Goal: Information Seeking & Learning: Learn about a topic

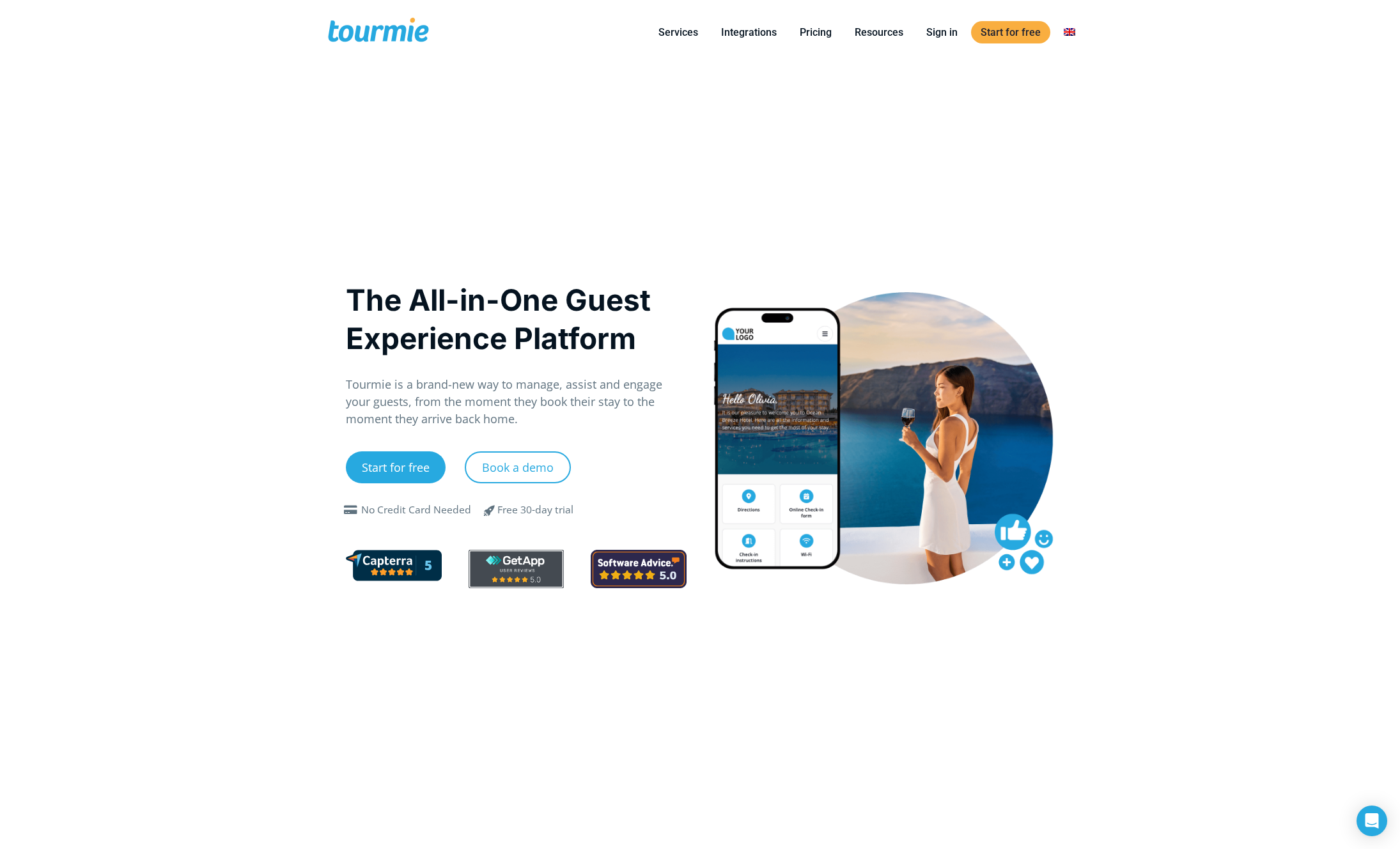
click at [449, 301] on h1 "The All-in-One Guest Experience Platform" at bounding box center [516, 319] width 340 height 77
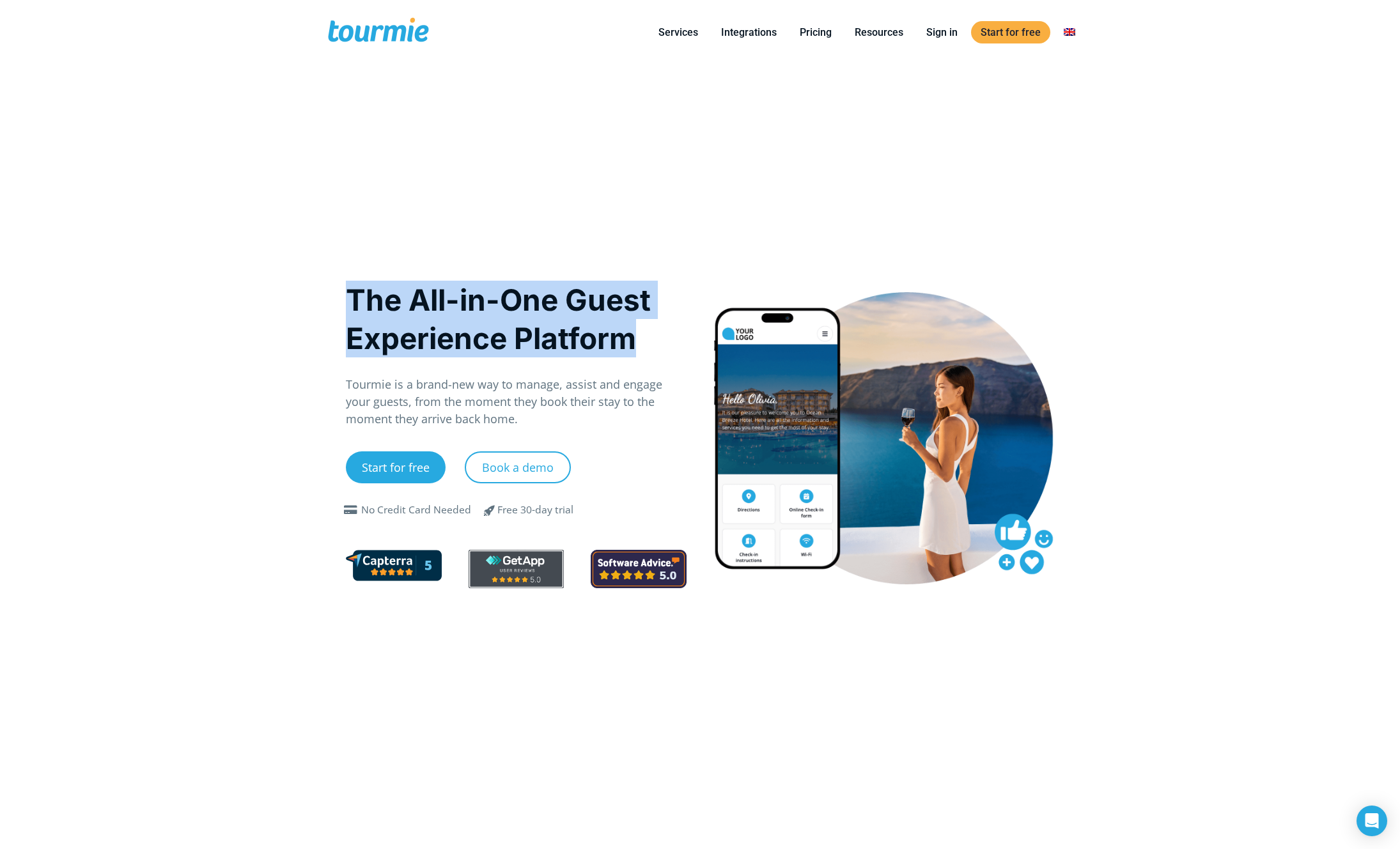
click at [449, 301] on h1 "The All-in-One Guest Experience Platform" at bounding box center [516, 319] width 340 height 77
click at [477, 340] on h1 "The All-in-One Guest Experience Platform" at bounding box center [516, 319] width 340 height 77
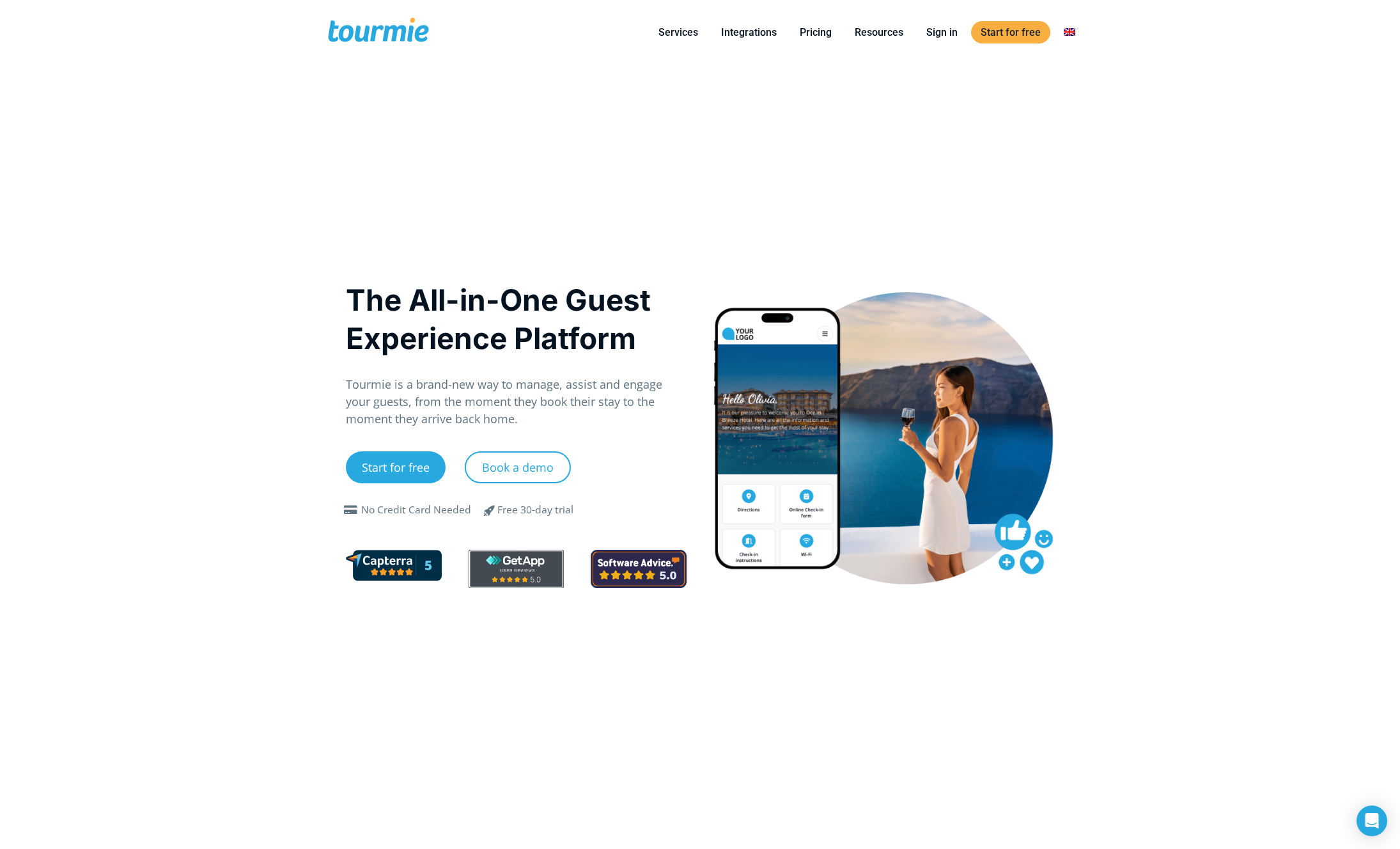
click at [477, 340] on h1 "The All-in-One Guest Experience Platform" at bounding box center [516, 319] width 340 height 77
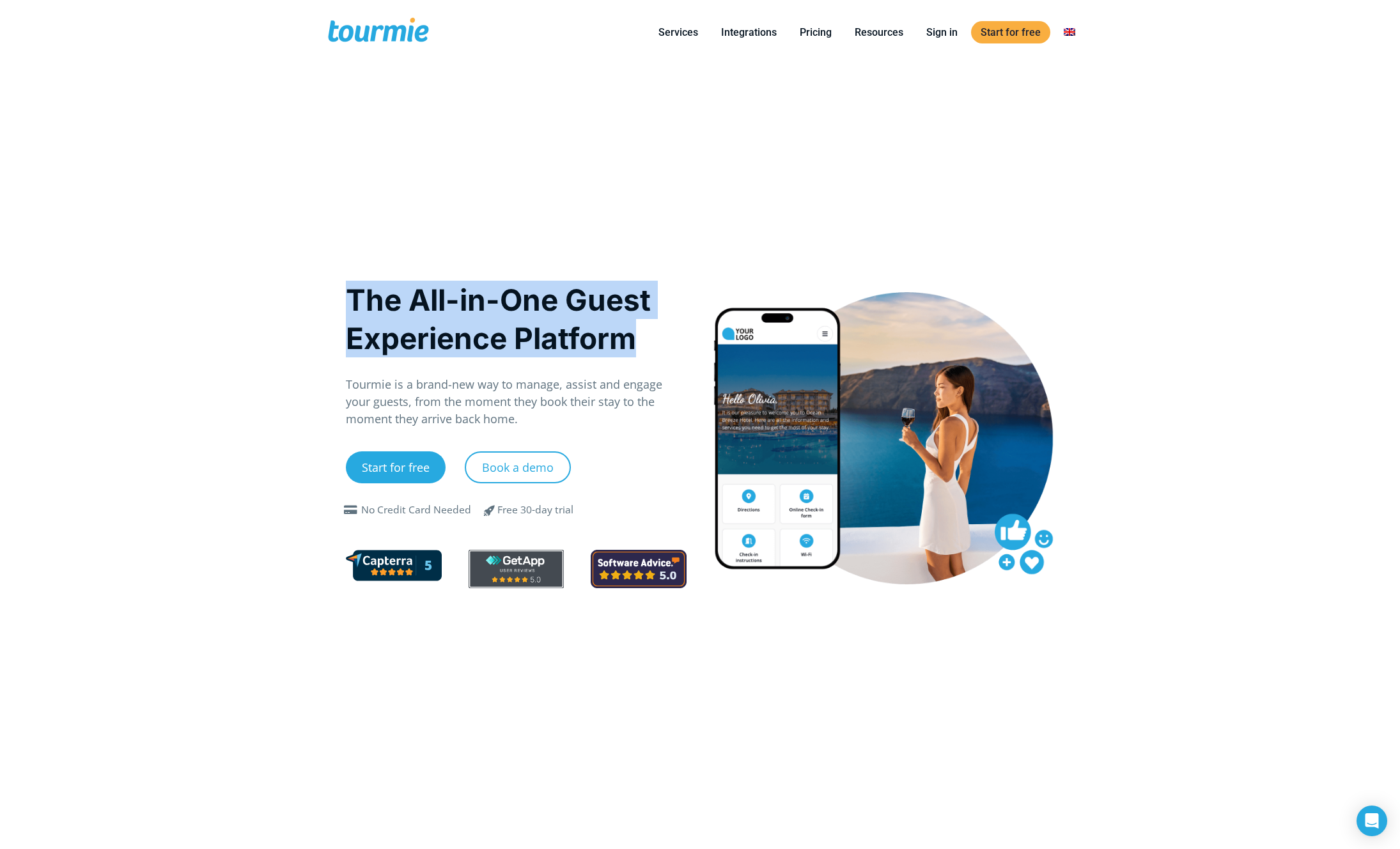
click at [503, 397] on p "Tourmie is a brand-new way to manage, assist and engage your guests, from the m…" at bounding box center [516, 402] width 340 height 52
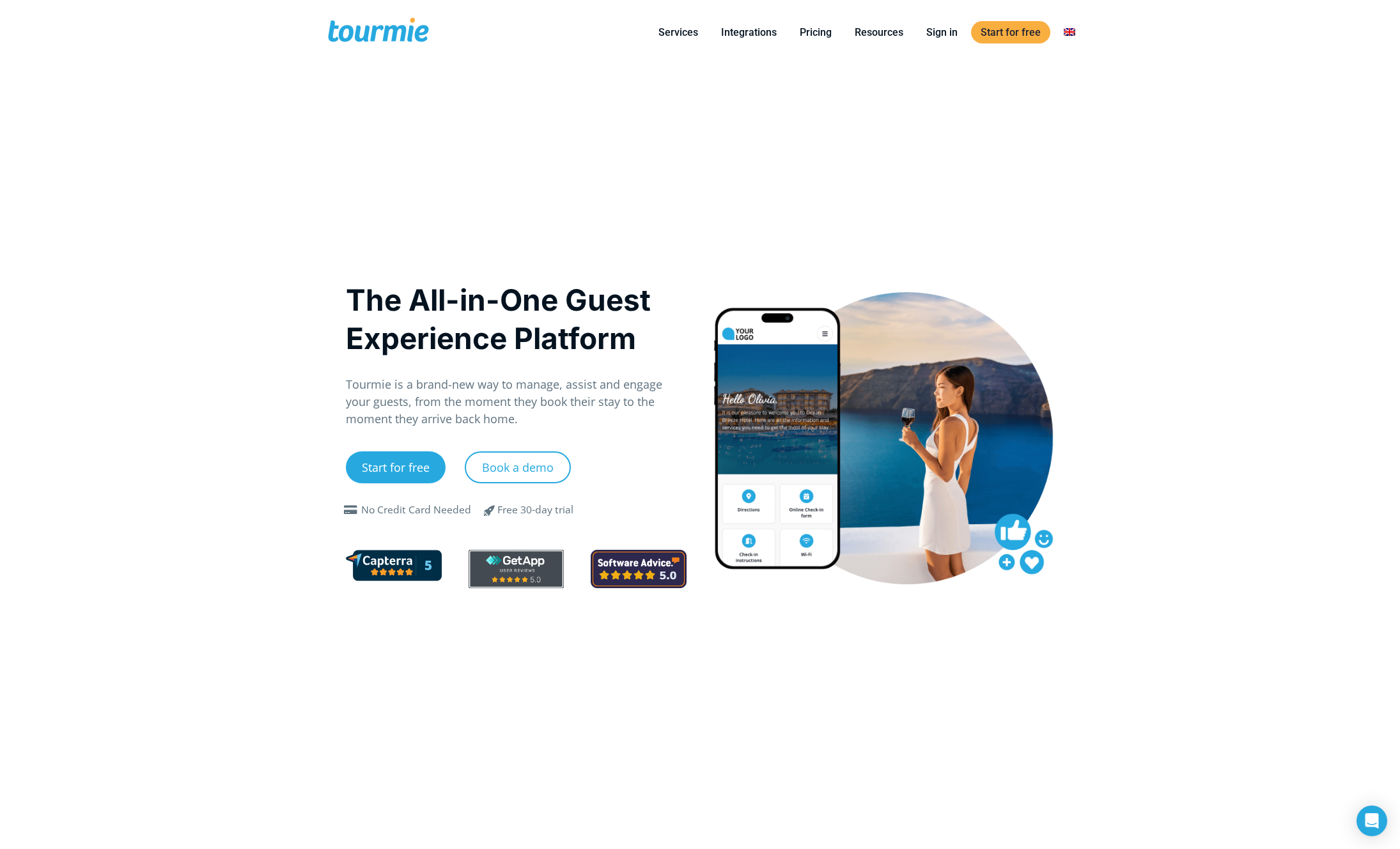
click at [503, 397] on p "Tourmie is a brand-new way to manage, assist and engage your guests, from the m…" at bounding box center [516, 402] width 340 height 52
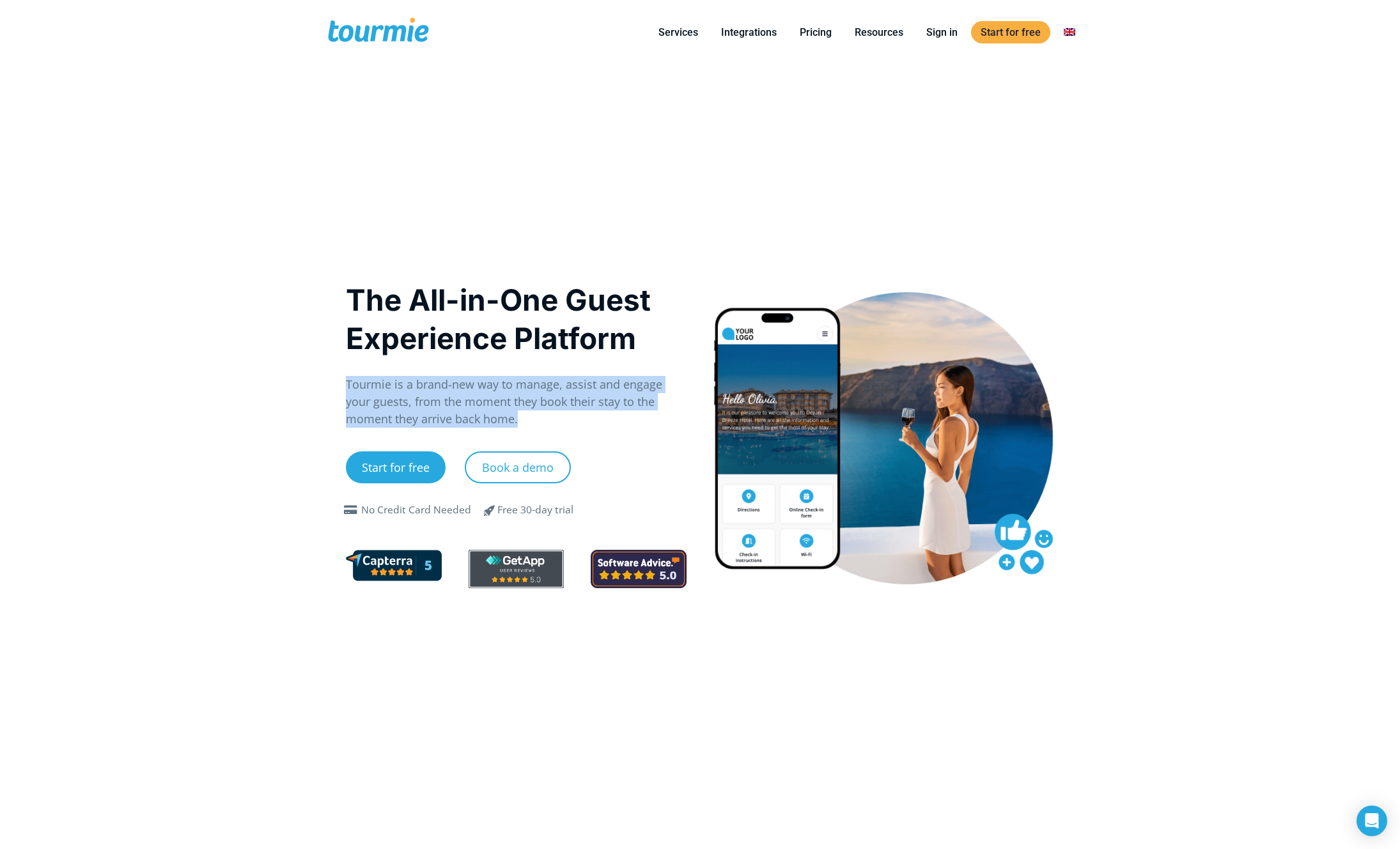
click at [523, 398] on p "Tourmie is a brand-new way to manage, assist and engage your guests, from the m…" at bounding box center [516, 402] width 340 height 52
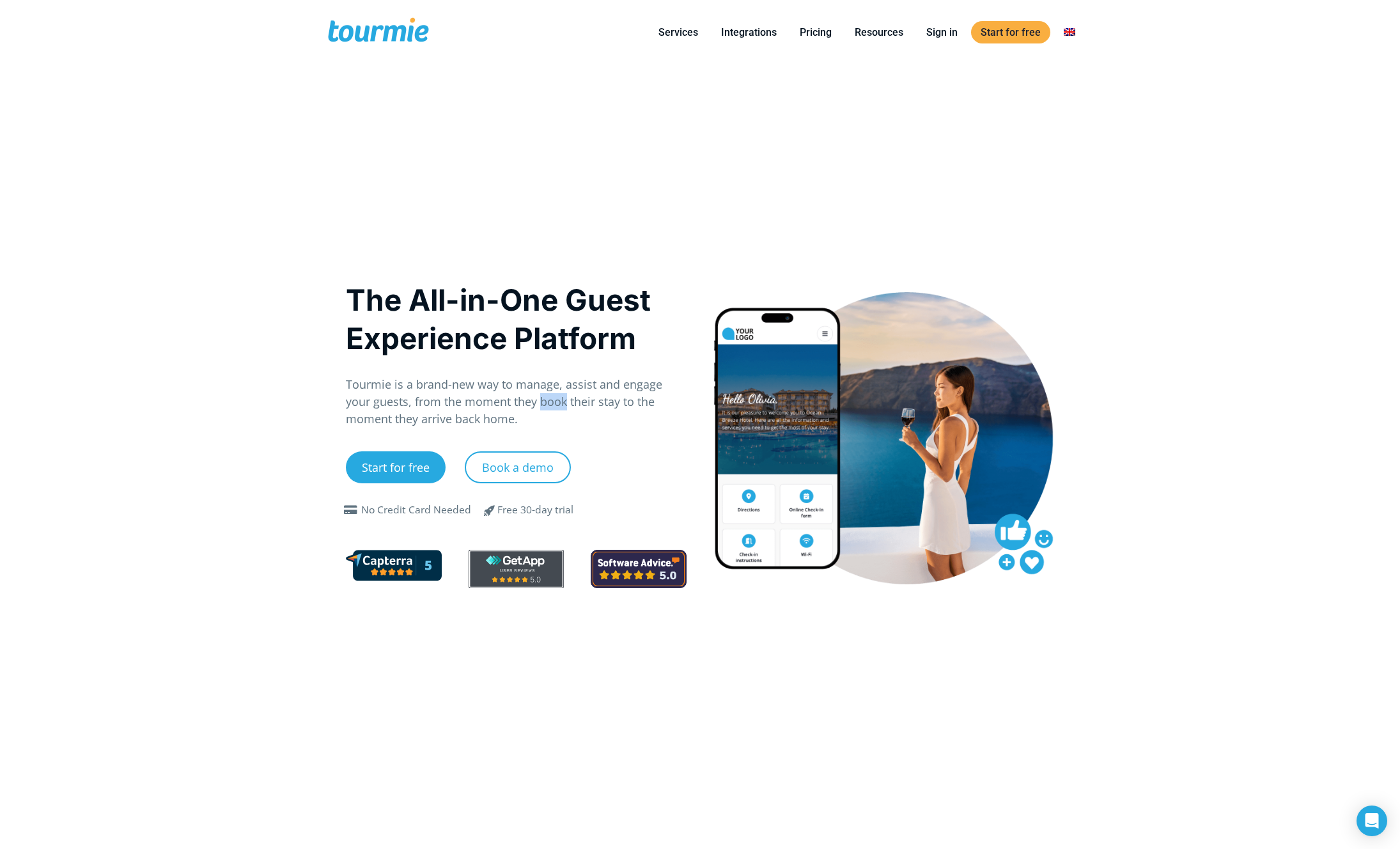
click at [523, 398] on p "Tourmie is a brand-new way to manage, assist and engage your guests, from the m…" at bounding box center [516, 402] width 340 height 52
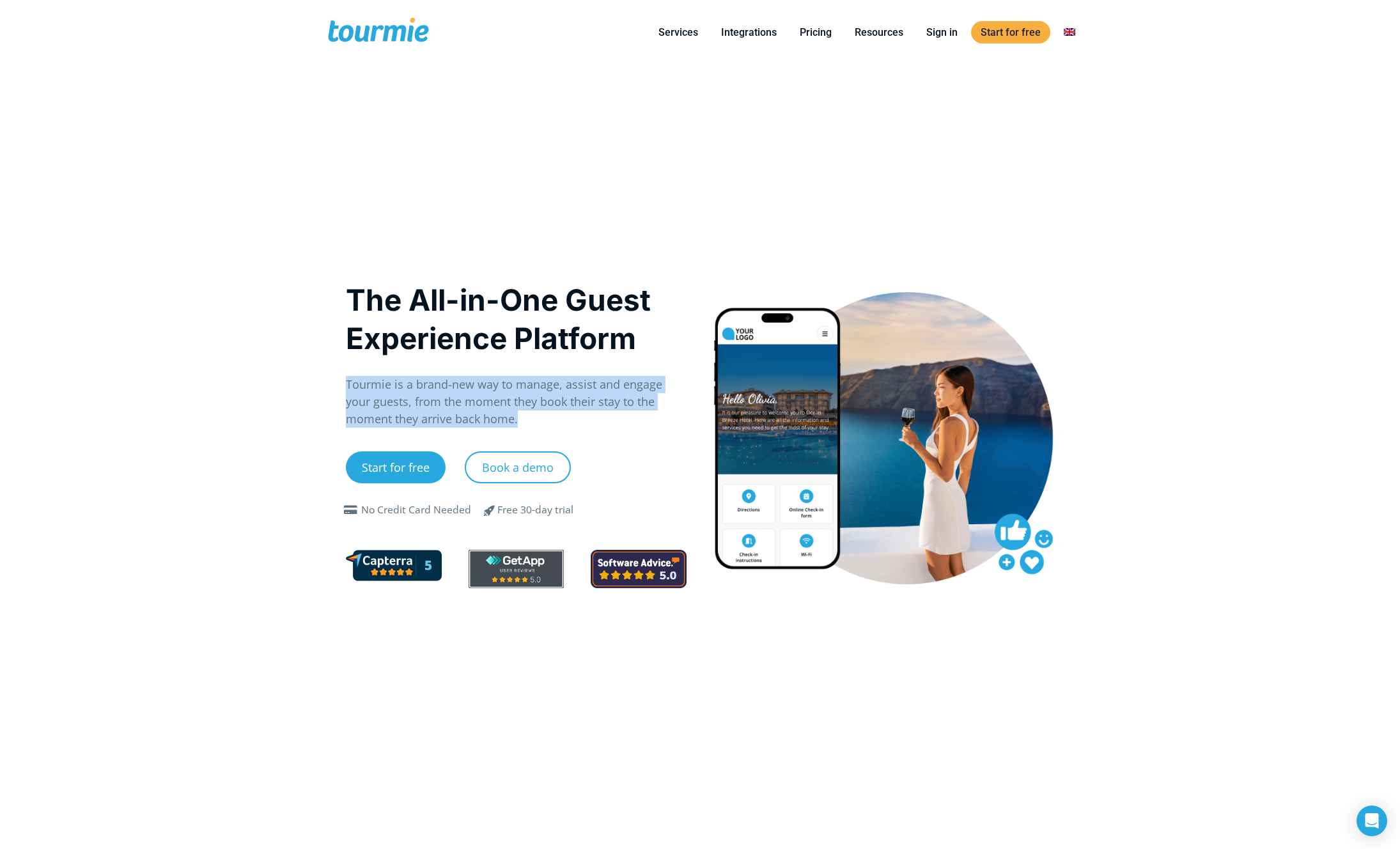
click at [498, 395] on p "Tourmie is a brand-new way to manage, assist and engage your guests, from the m…" at bounding box center [516, 402] width 340 height 52
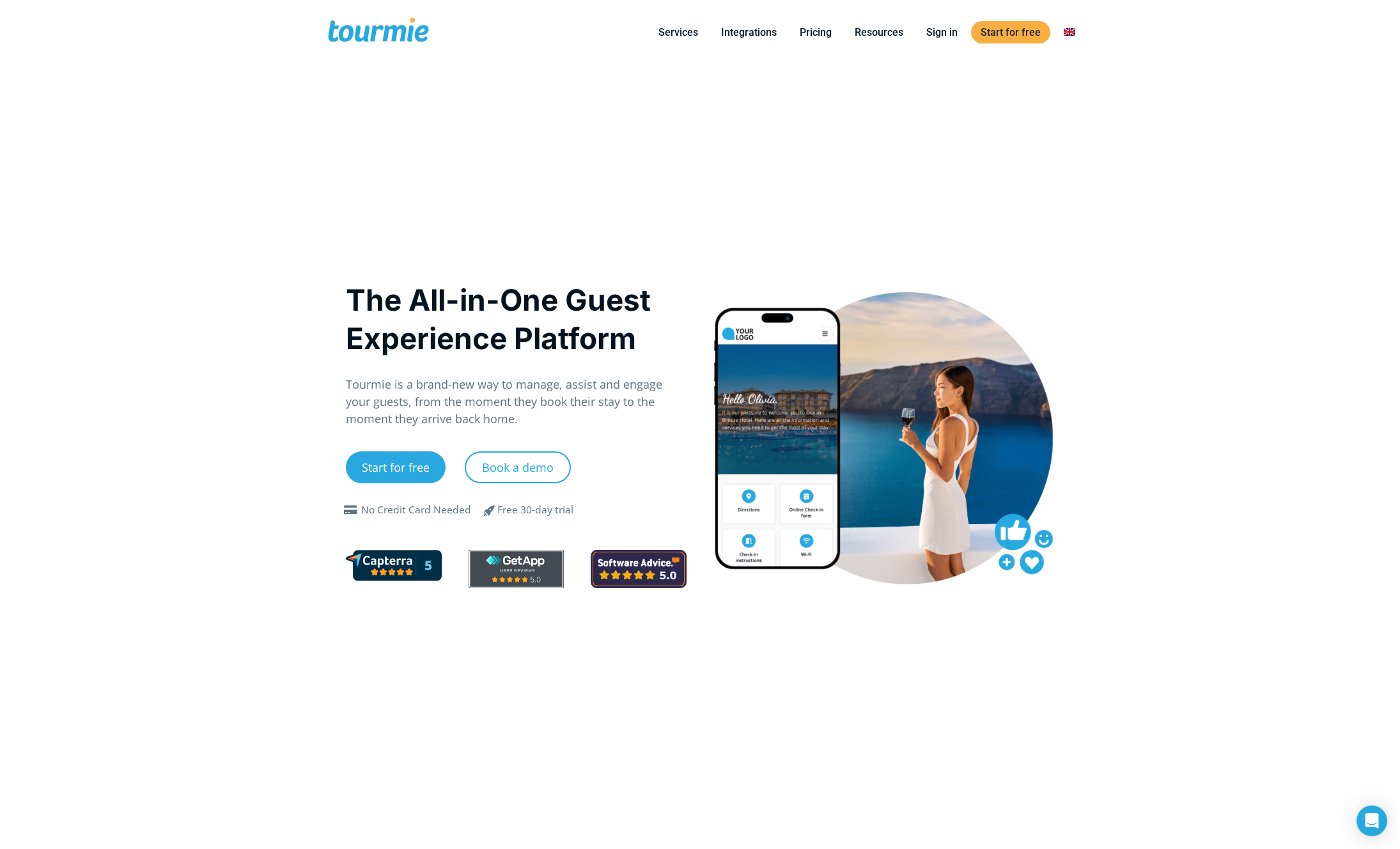
click at [498, 395] on p "Tourmie is a brand-new way to manage, assist and engage your guests, from the m…" at bounding box center [516, 402] width 340 height 52
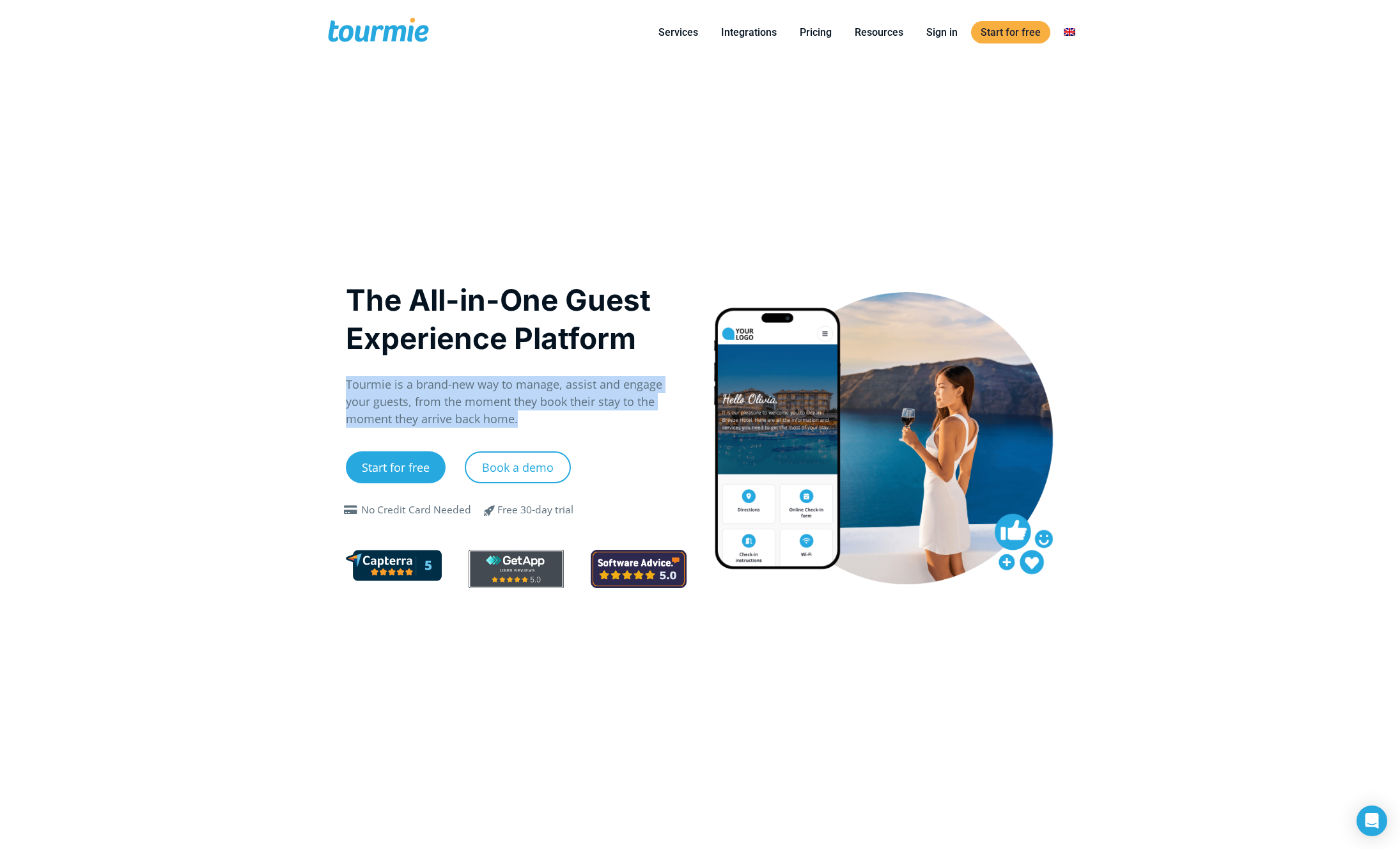
click at [454, 394] on p "Tourmie is a brand-new way to manage, assist and engage your guests, from the m…" at bounding box center [516, 402] width 340 height 52
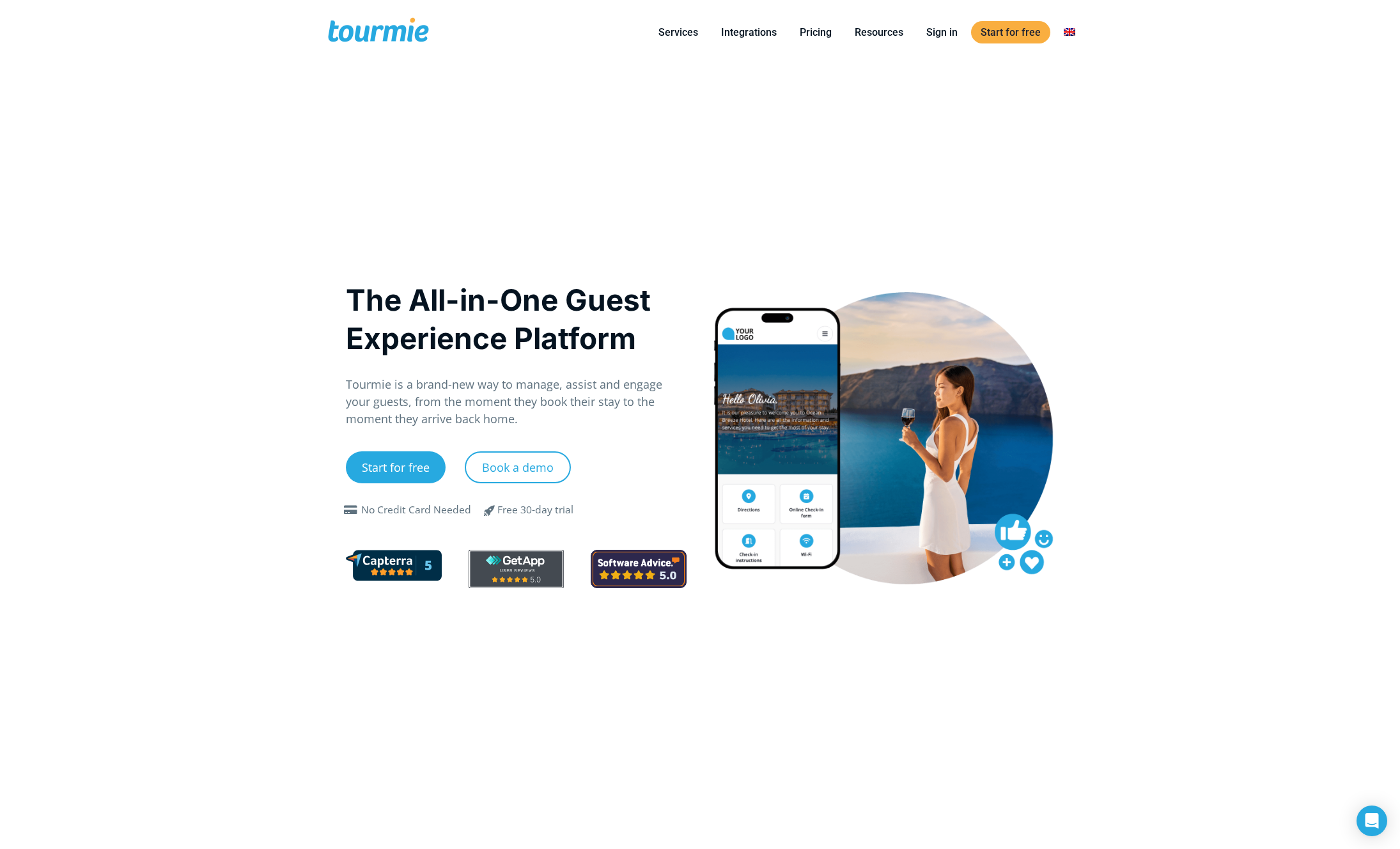
click at [454, 394] on p "Tourmie is a brand-new way to manage, assist and engage your guests, from the m…" at bounding box center [516, 402] width 340 height 52
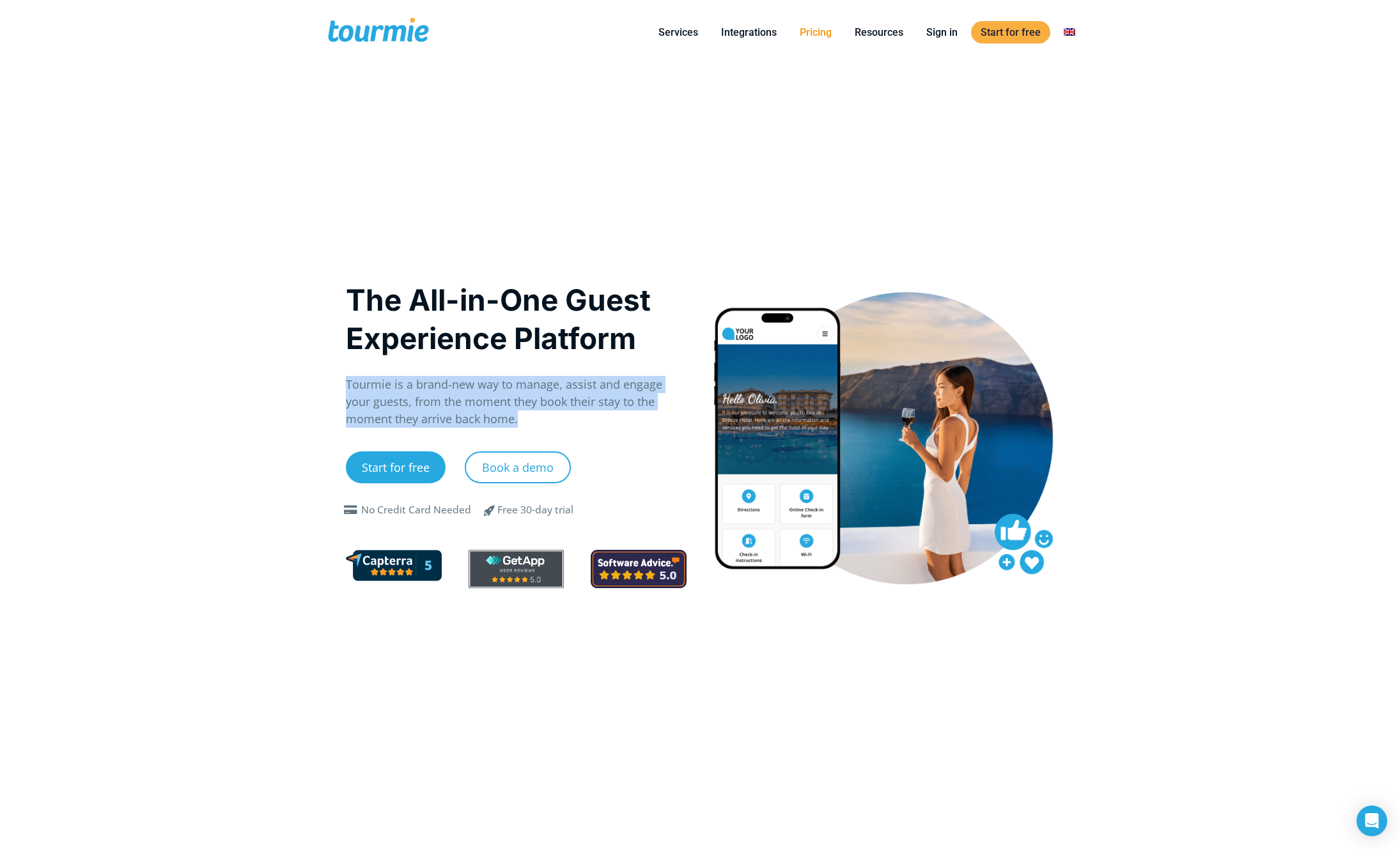
click at [817, 29] on link "Pricing" at bounding box center [815, 32] width 51 height 16
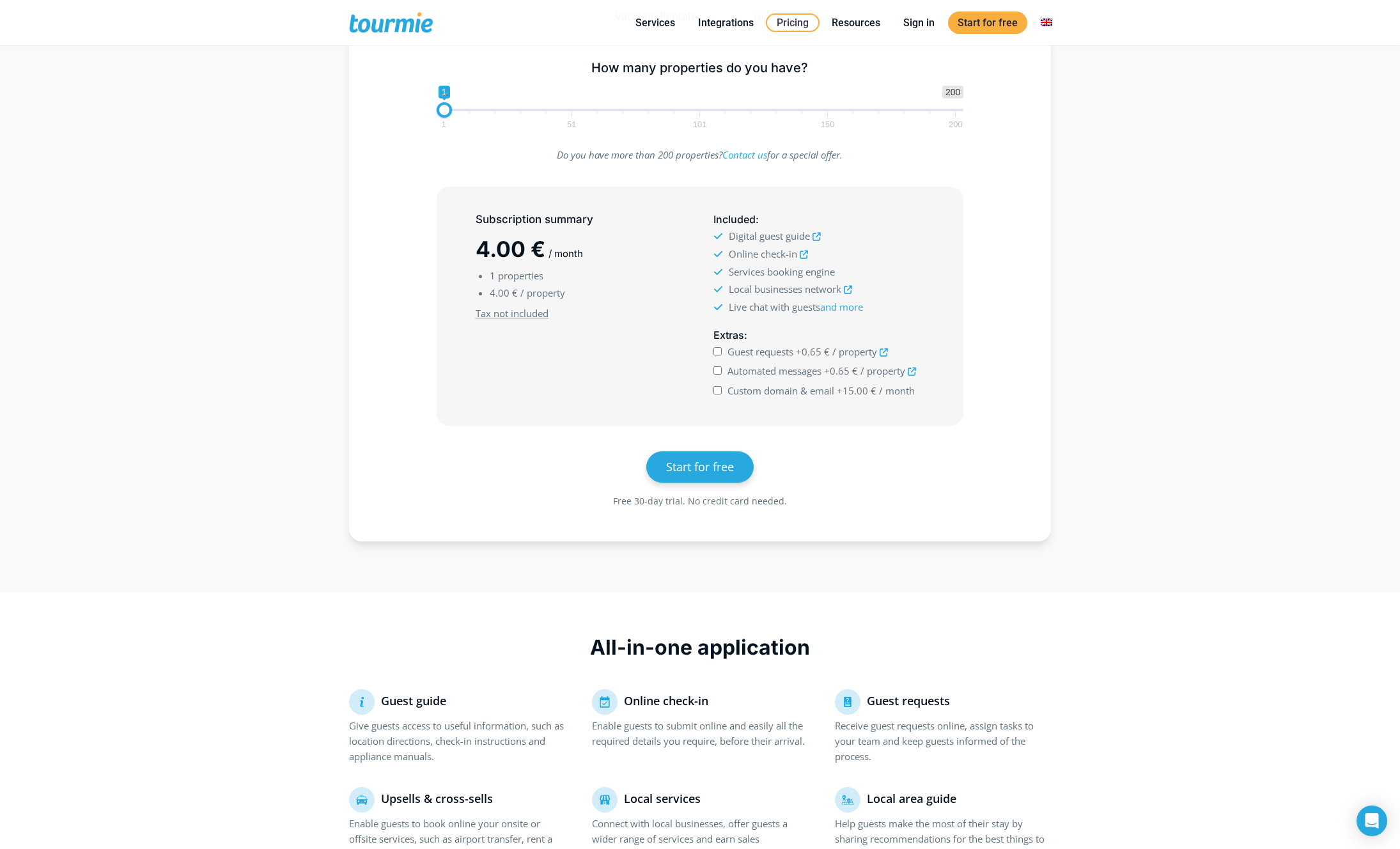
scroll to position [268, 0]
type input "101"
drag, startPoint x: 444, startPoint y: 109, endPoint x: 702, endPoint y: 99, distance: 258.2
click at [702, 99] on span "1 200 0 0 101 1 51 101 150 200" at bounding box center [701, 105] width 528 height 42
